Goal: Information Seeking & Learning: Learn about a topic

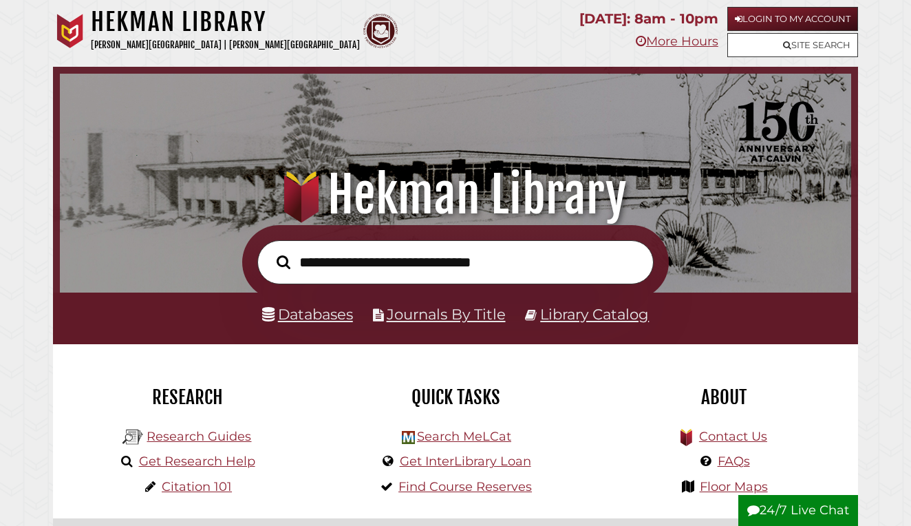
scroll to position [261, 784]
click at [336, 307] on link "Databases" at bounding box center [307, 314] width 91 height 18
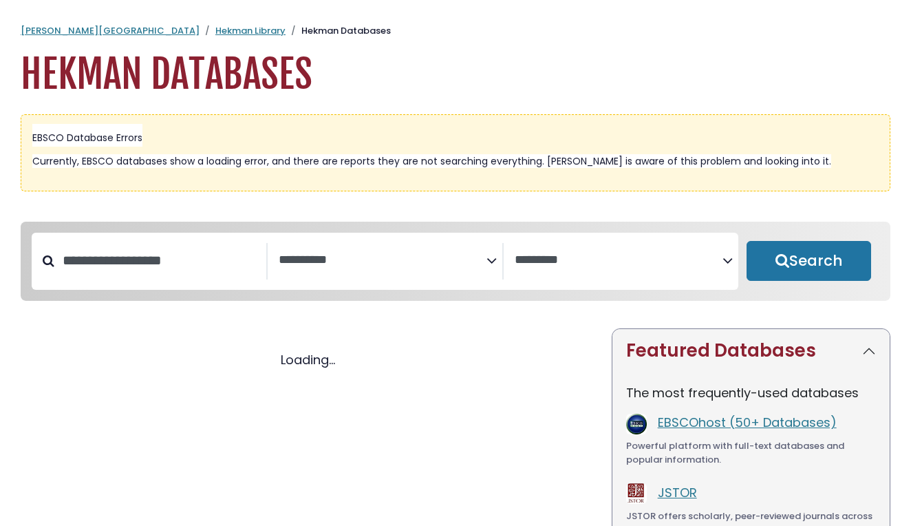
select select "Database Subject Filter"
select select "Database Vendors Filter"
select select "Database Subject Filter"
select select "Database Vendors Filter"
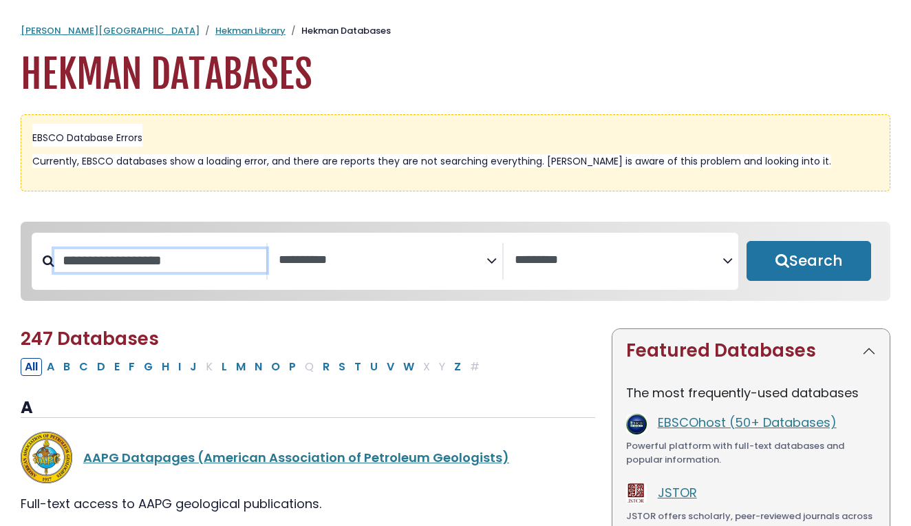
click at [180, 268] on input "Search database by title or keyword" at bounding box center [160, 260] width 212 height 23
type input "******"
click at [808, 261] on button "Search" at bounding box center [808, 261] width 125 height 40
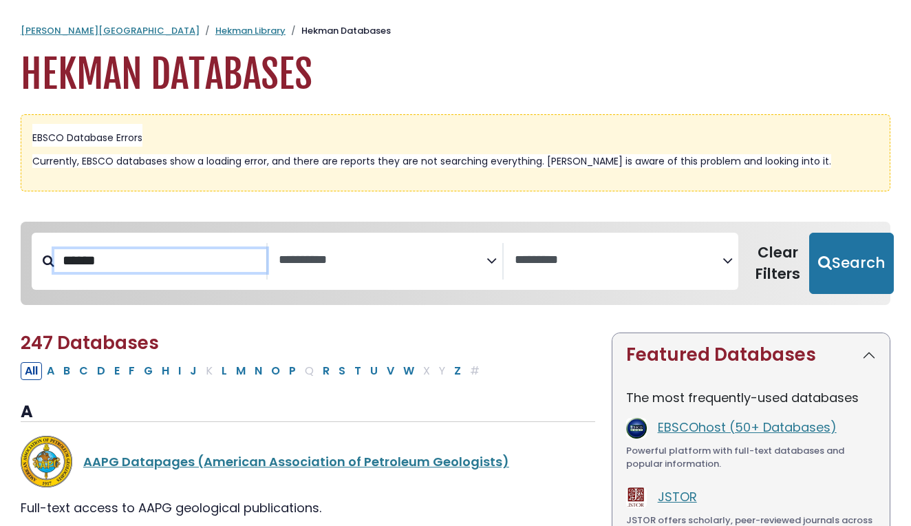
select select "Database Subject Filter"
select select "Database Vendors Filter"
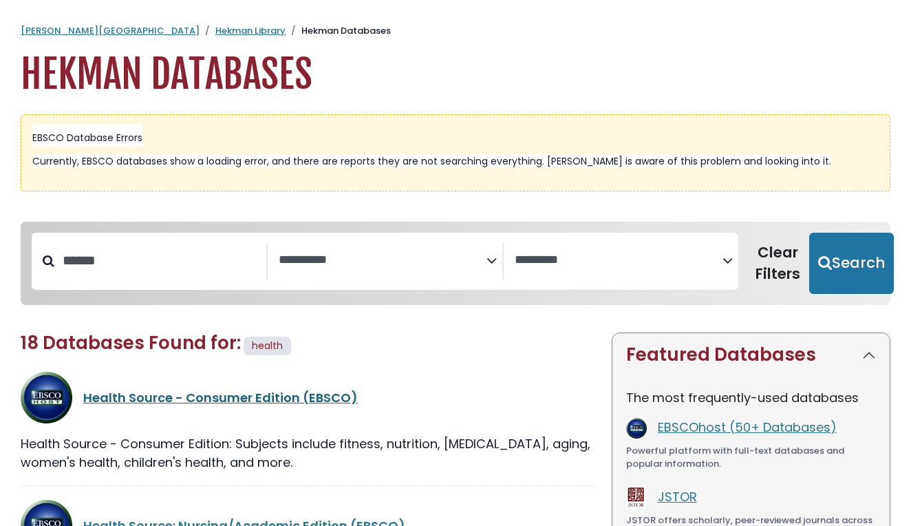
click at [110, 392] on link "Health Source - Consumer Edition (EBSCO)" at bounding box center [220, 397] width 274 height 17
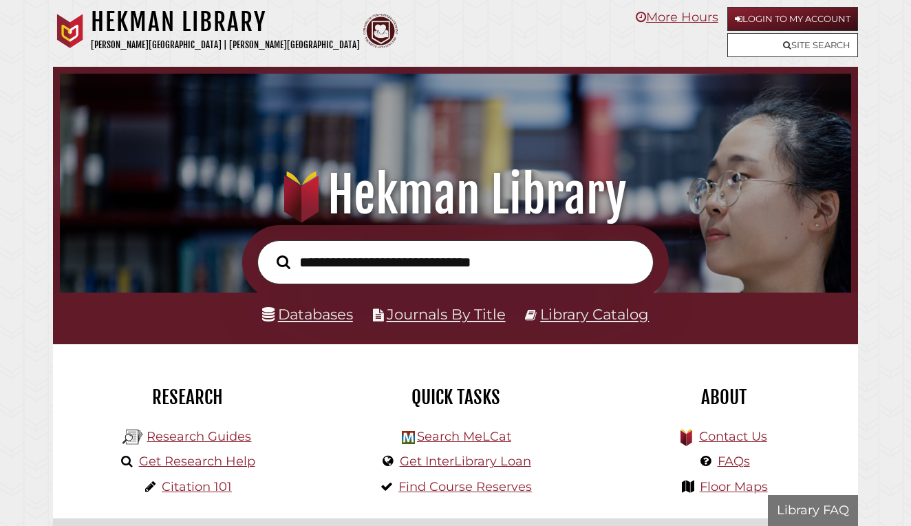
scroll to position [261, 784]
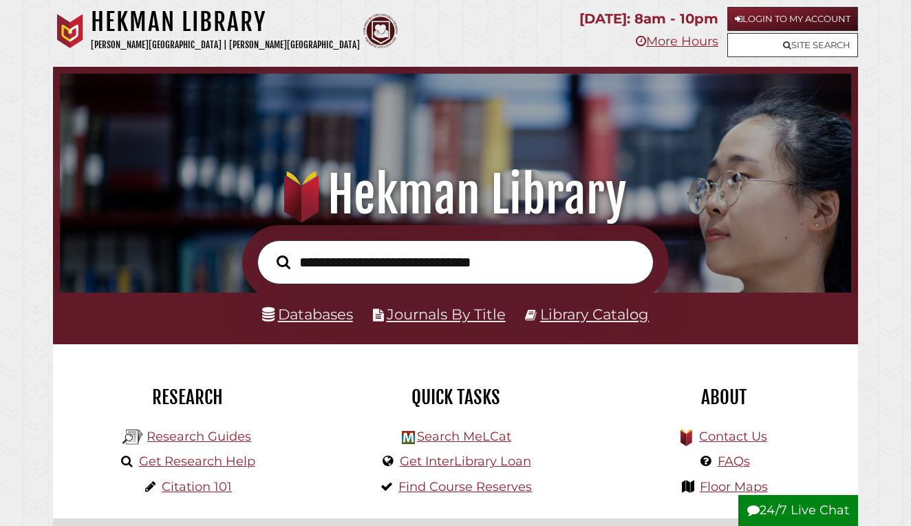
click at [321, 314] on link "Databases" at bounding box center [307, 314] width 91 height 18
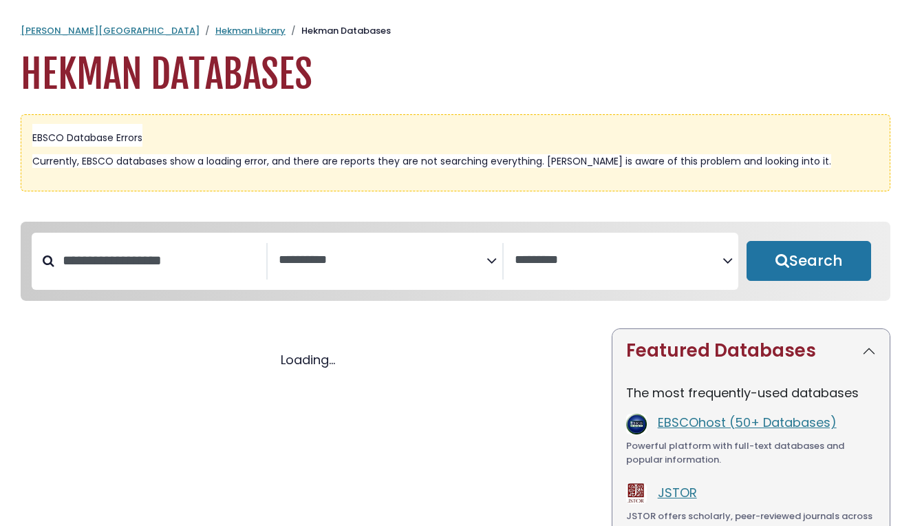
select select "Database Subject Filter"
select select "Database Vendors Filter"
select select "Database Subject Filter"
select select "Database Vendors Filter"
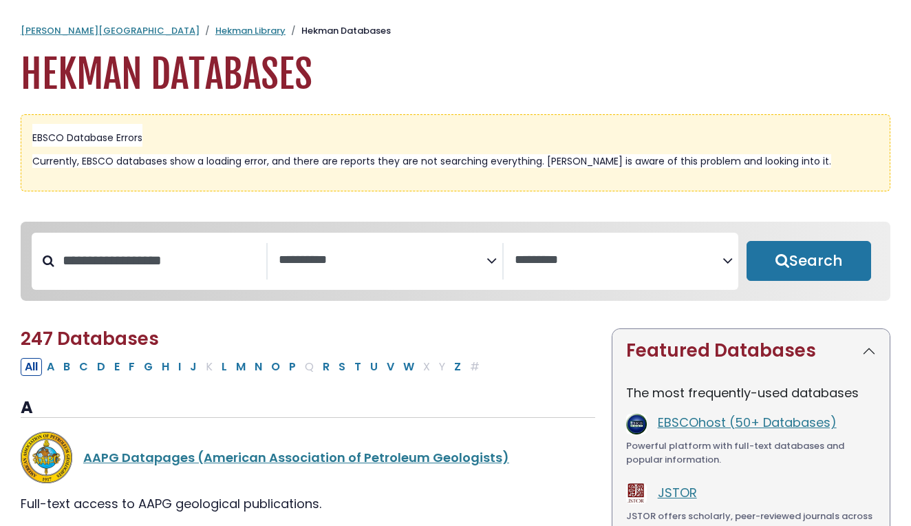
click at [195, 243] on div "Search filters" at bounding box center [160, 261] width 212 height 36
click at [166, 277] on div "Search filters" at bounding box center [160, 261] width 212 height 36
click at [166, 263] on input "Search database by title or keyword" at bounding box center [160, 260] width 212 height 23
type input "********"
click at [808, 261] on button "Search" at bounding box center [808, 261] width 125 height 40
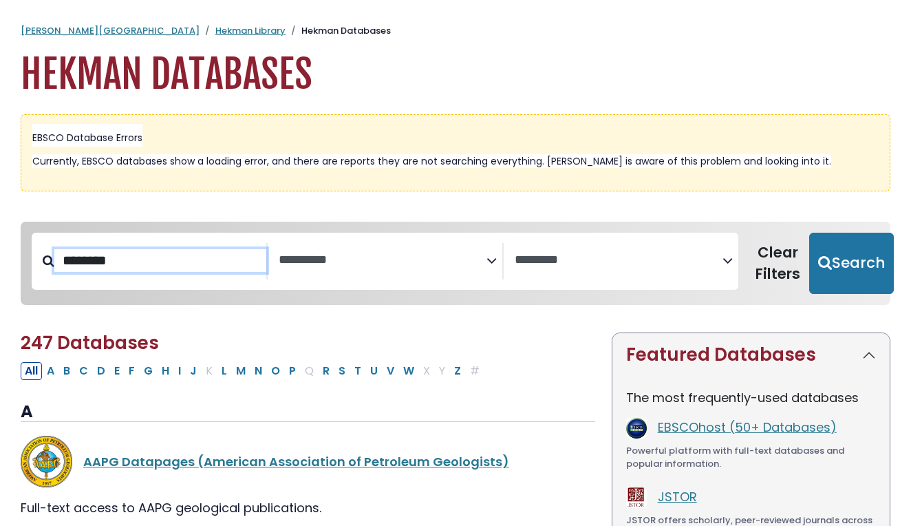
select select "Database Subject Filter"
select select "Database Vendors Filter"
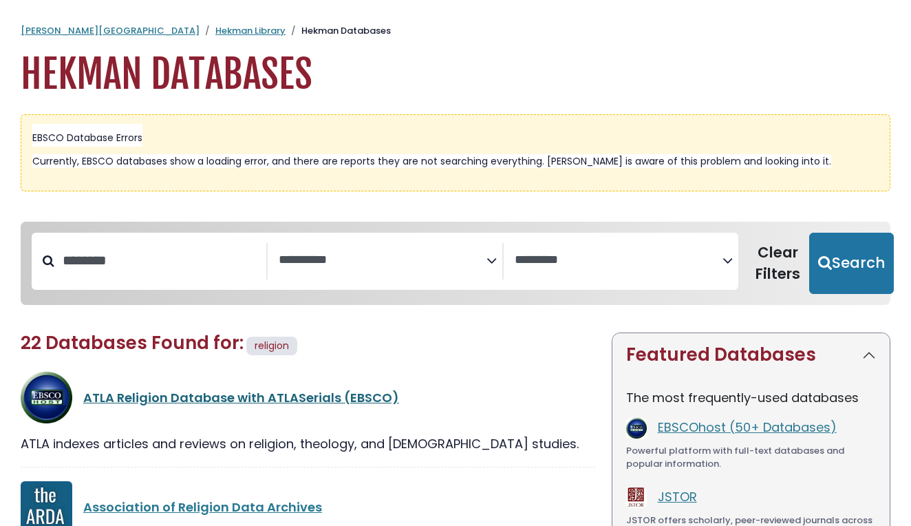
click at [208, 398] on link "ATLA Religion Database with ATLASerials (EBSCO)" at bounding box center [241, 397] width 316 height 17
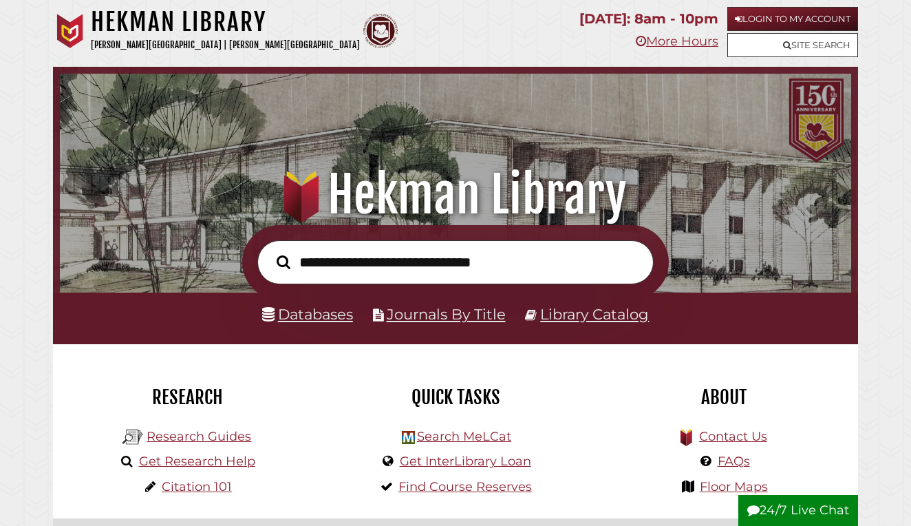
scroll to position [261, 784]
click at [312, 325] on li "Databases" at bounding box center [307, 313] width 91 height 25
click at [312, 318] on link "Databases" at bounding box center [307, 314] width 91 height 18
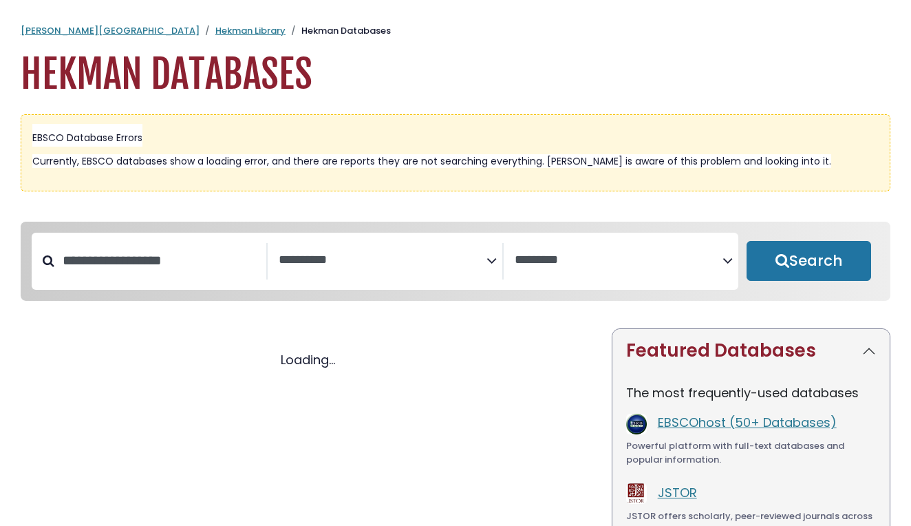
select select "Database Subject Filter"
select select "Database Vendors Filter"
select select "Database Subject Filter"
select select "Database Vendors Filter"
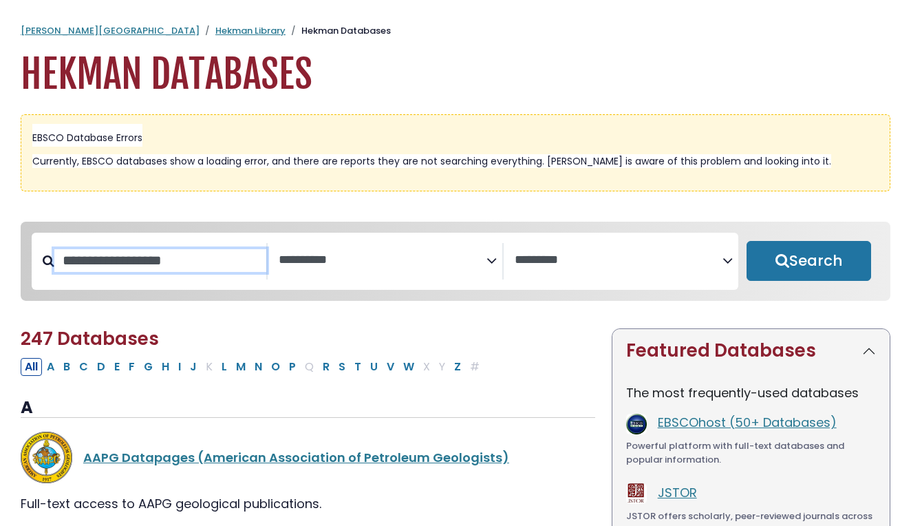
click at [187, 252] on input "Search database by title or keyword" at bounding box center [160, 260] width 212 height 23
type input "********"
click at [808, 261] on button "Search" at bounding box center [808, 261] width 125 height 40
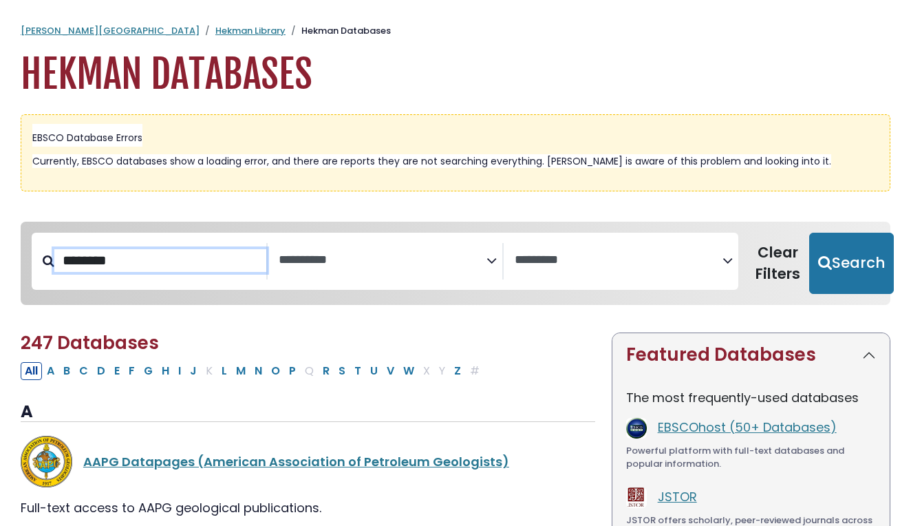
select select "Database Subject Filter"
select select "Database Vendors Filter"
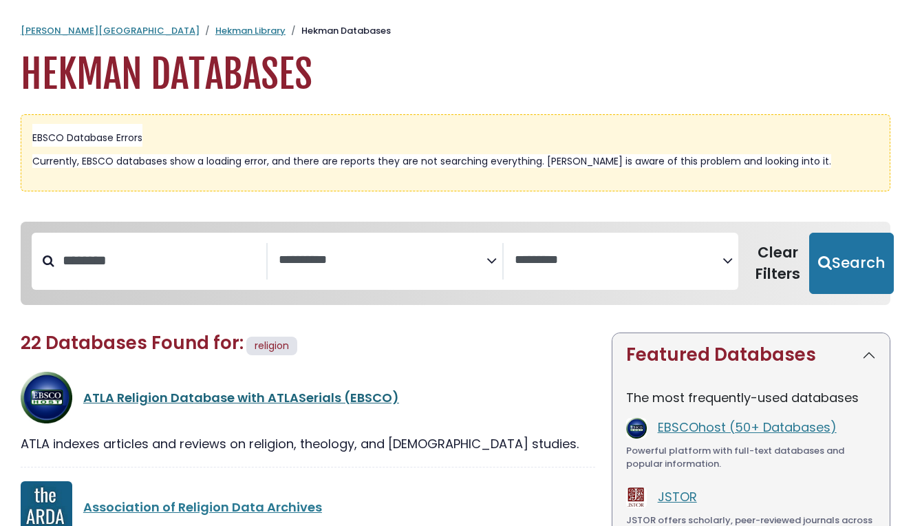
click at [145, 392] on link "ATLA Religion Database with ATLASerials (EBSCO)" at bounding box center [241, 397] width 316 height 17
click at [149, 396] on link "ATLA Religion Database with ATLASerials (EBSCO)" at bounding box center [241, 397] width 316 height 17
